Goal: Check status

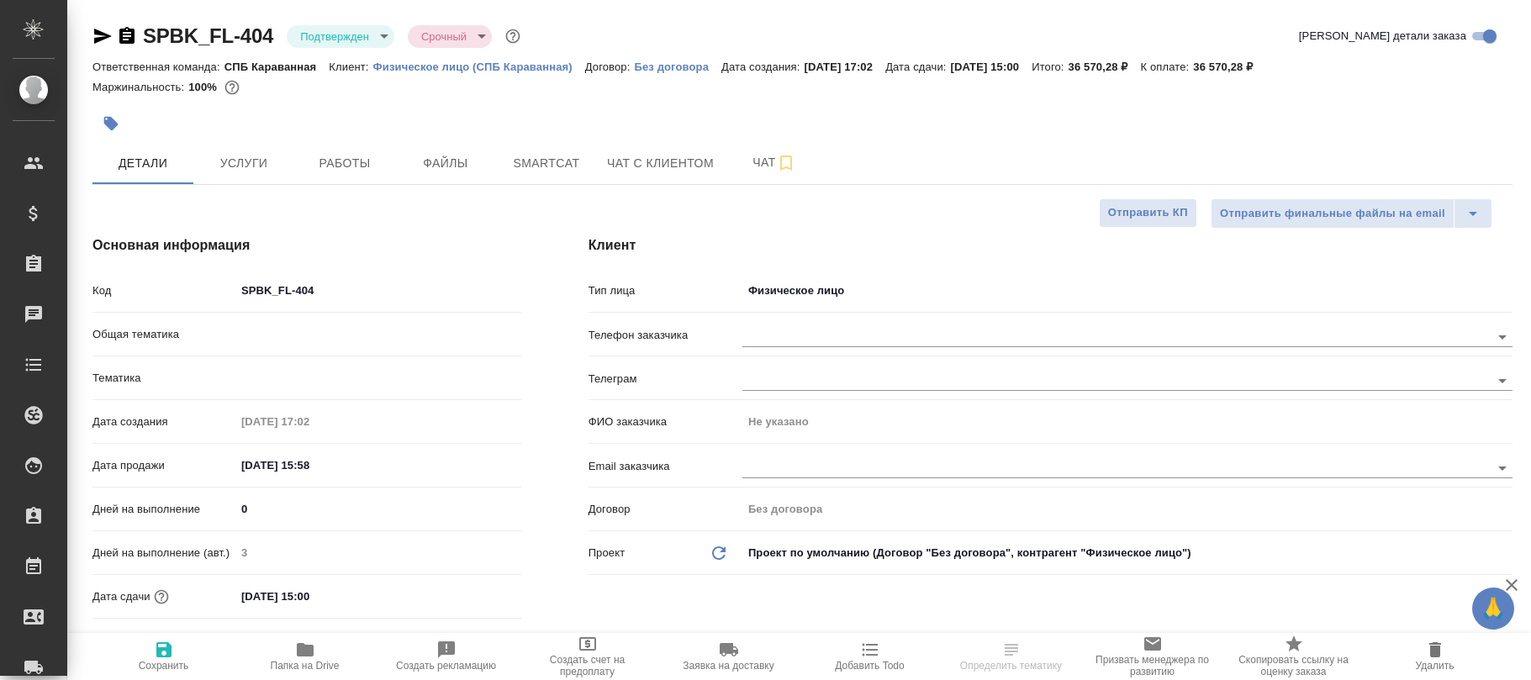
select select "RU"
type input "[PERSON_NAME]"
type input "Юридический"
drag, startPoint x: 357, startPoint y: 280, endPoint x: 263, endPoint y: 293, distance: 95.1
click at [220, 272] on div "Основная информация Код SPBK_FL-404 Общая тематика Юридическая/Финансовая yr-fn…" at bounding box center [307, 452] width 496 height 501
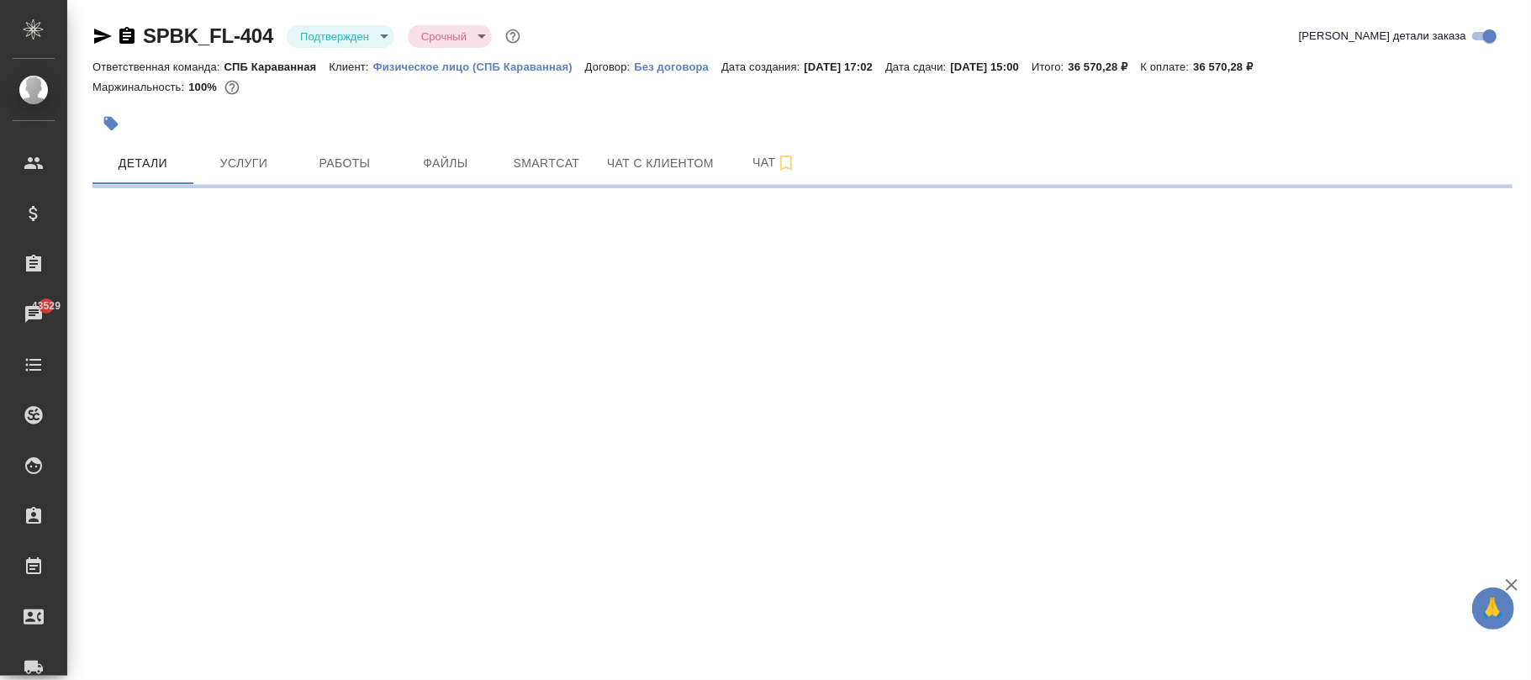
select select "RU"
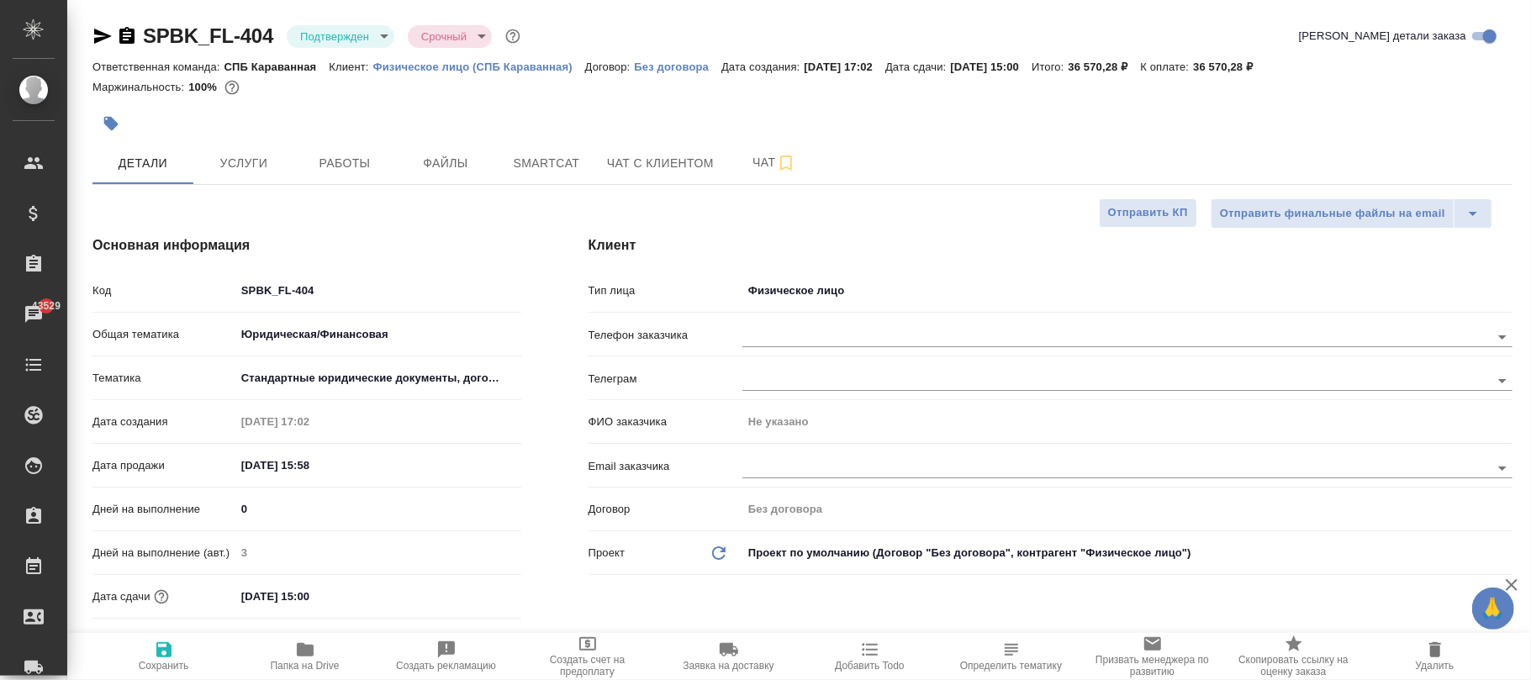
type textarea "x"
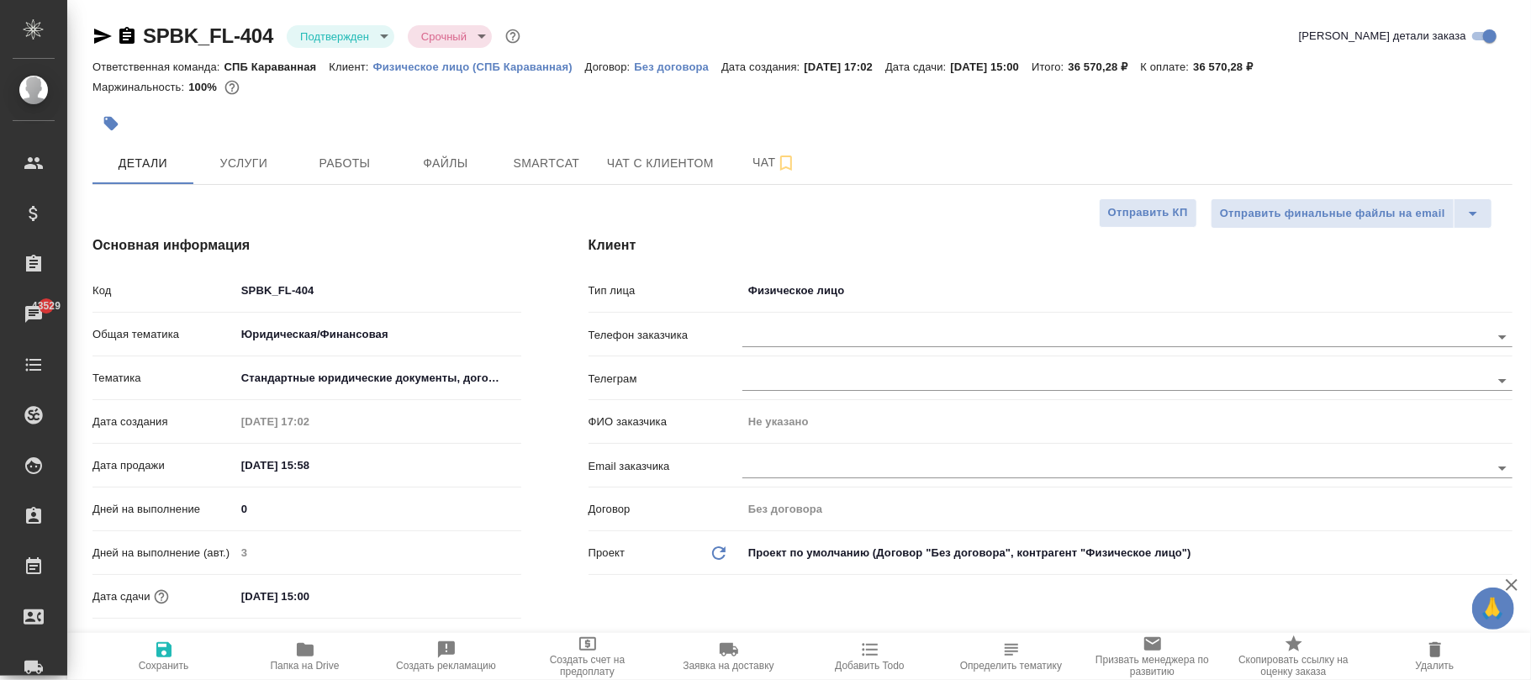
type textarea "x"
drag, startPoint x: 269, startPoint y: 12, endPoint x: 188, endPoint y: 30, distance: 82.8
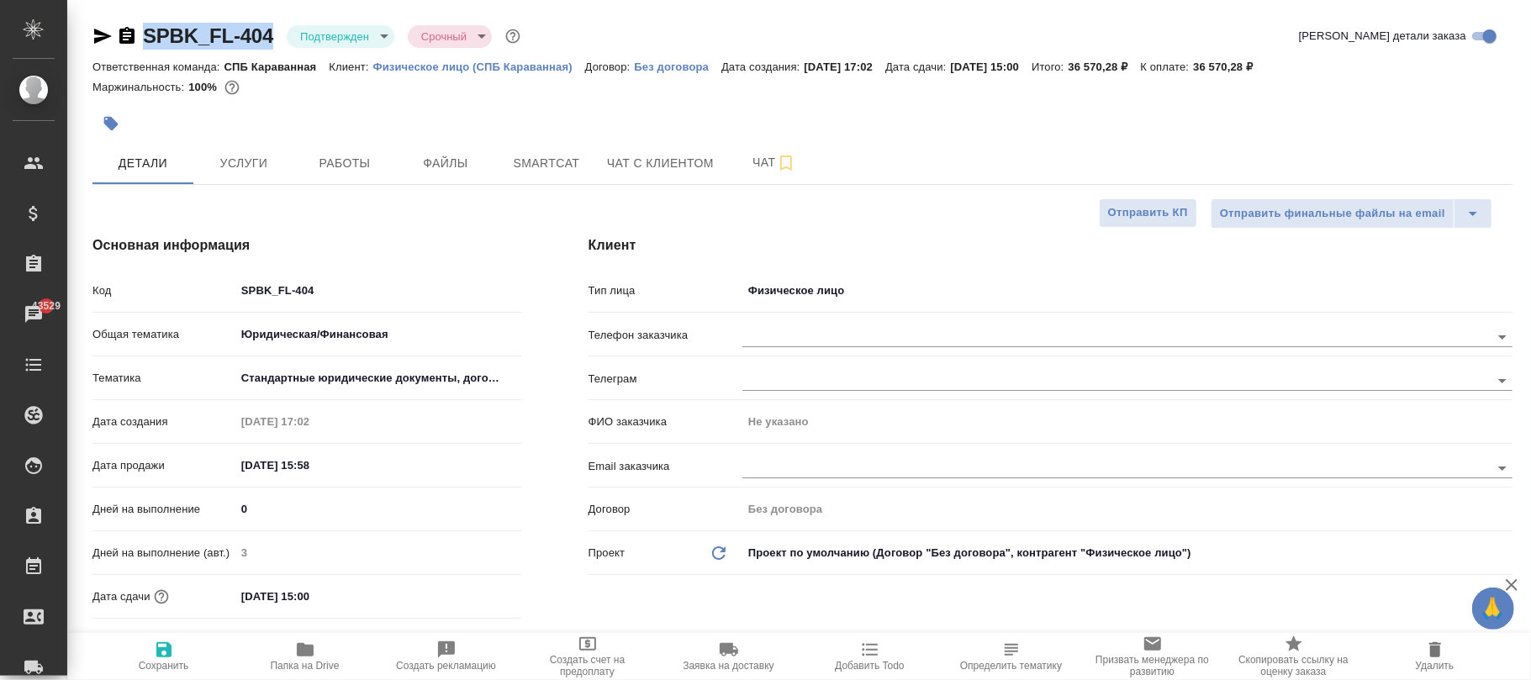
copy link "SPBK_FL-404"
type textarea "x"
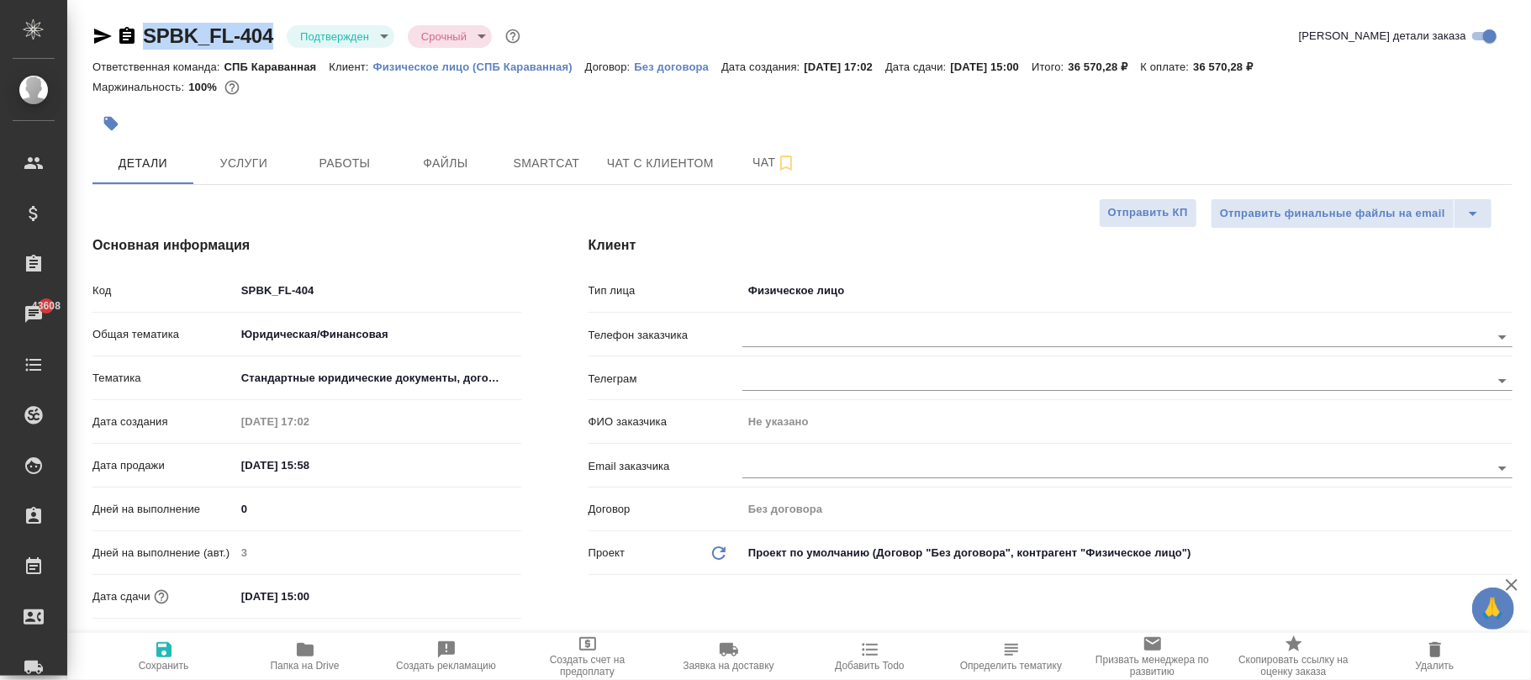
type textarea "x"
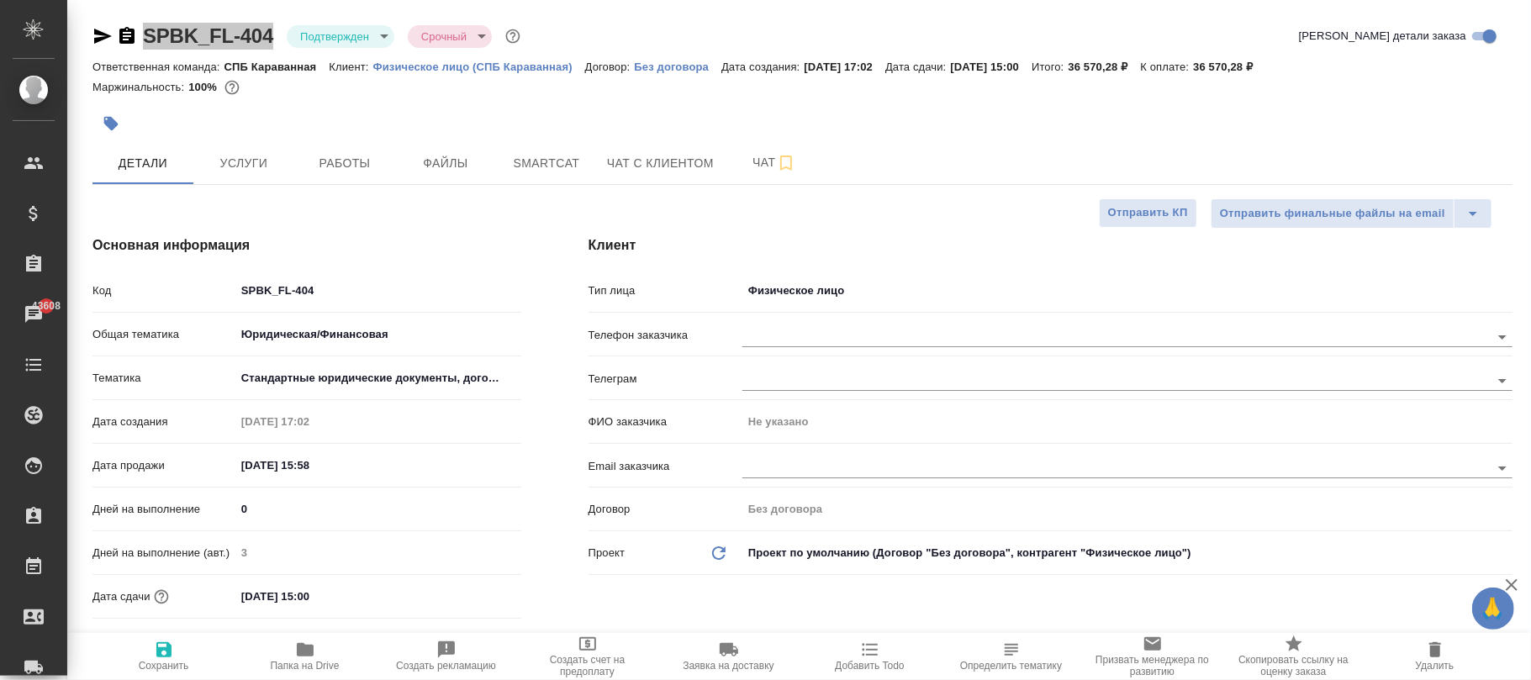
type textarea "x"
